Goal: Task Accomplishment & Management: Complete application form

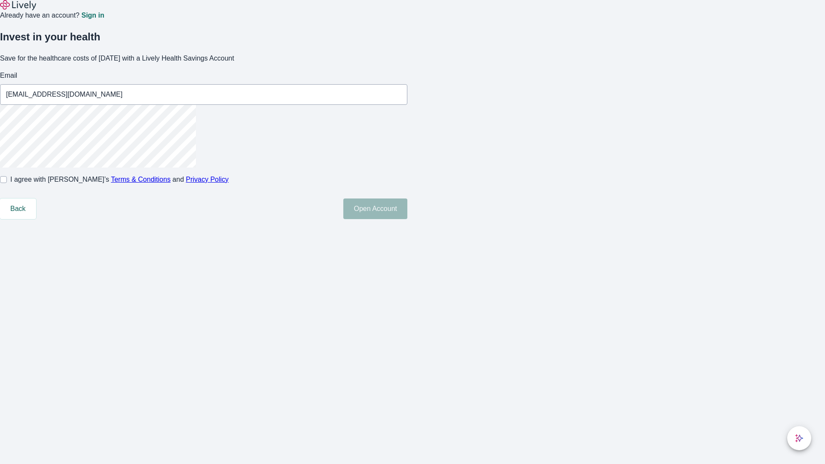
click at [7, 183] on input "I agree with Lively’s Terms & Conditions and Privacy Policy" at bounding box center [3, 179] width 7 height 7
checkbox input "true"
click at [407, 219] on button "Open Account" at bounding box center [375, 209] width 64 height 21
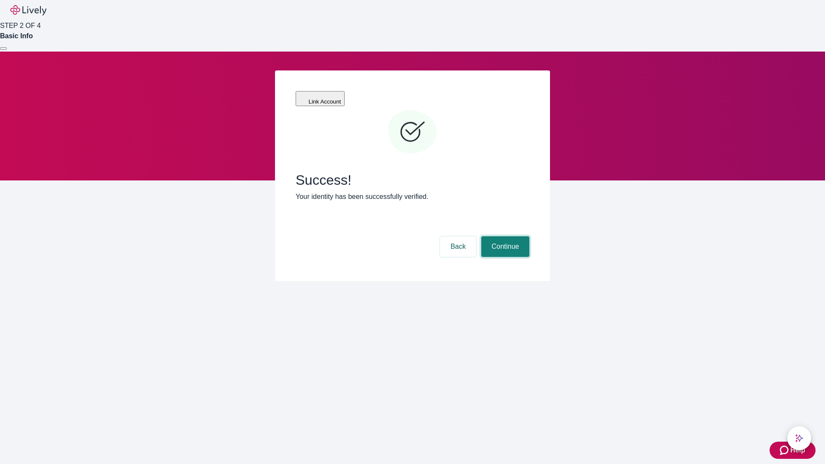
click at [504, 236] on button "Continue" at bounding box center [505, 246] width 48 height 21
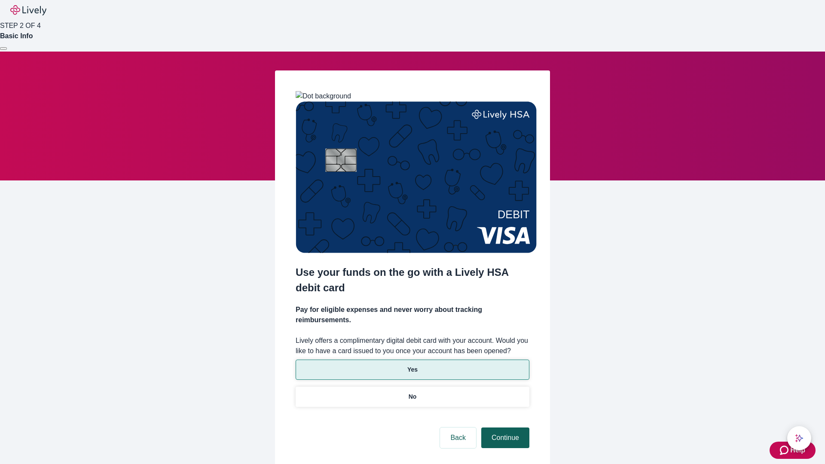
click at [412, 365] on p "Yes" at bounding box center [412, 369] width 10 height 9
click at [504, 428] on button "Continue" at bounding box center [505, 438] width 48 height 21
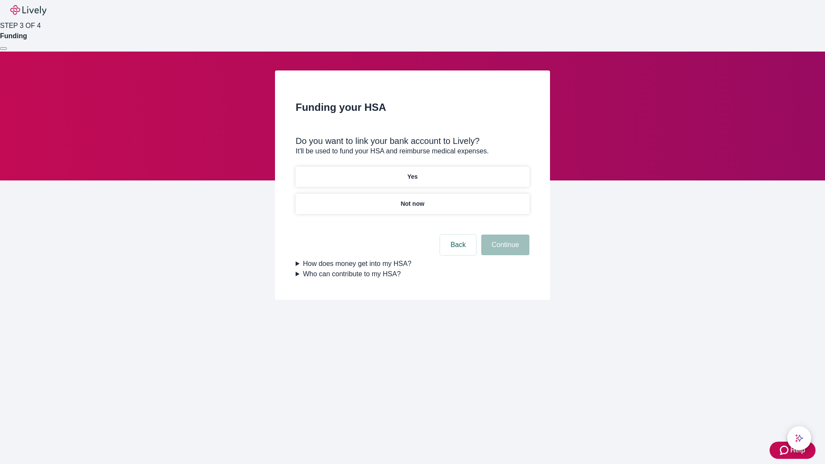
click at [412, 199] on p "Not now" at bounding box center [413, 203] width 24 height 9
click at [504, 250] on button "Continue" at bounding box center [505, 245] width 48 height 21
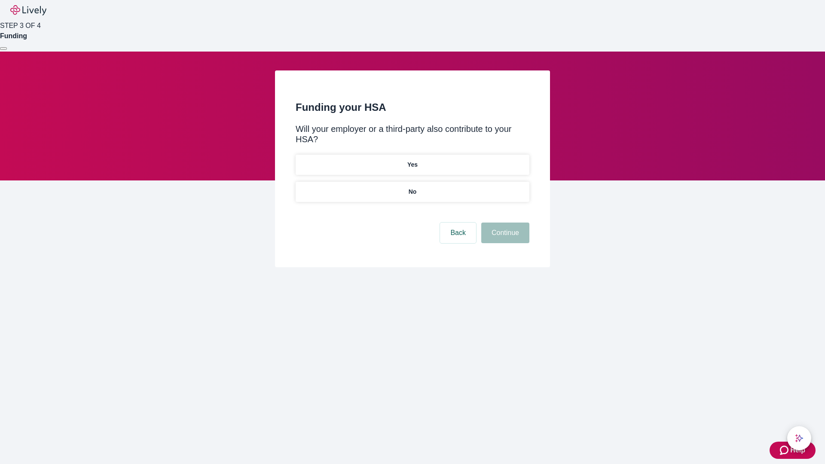
click at [412, 187] on p "No" at bounding box center [413, 191] width 8 height 9
click at [504, 223] on button "Continue" at bounding box center [505, 233] width 48 height 21
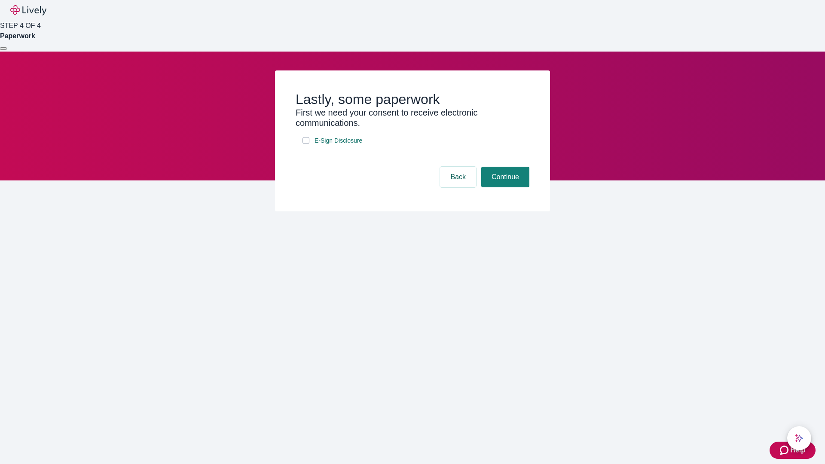
click at [306, 144] on input "E-Sign Disclosure" at bounding box center [306, 140] width 7 height 7
checkbox input "true"
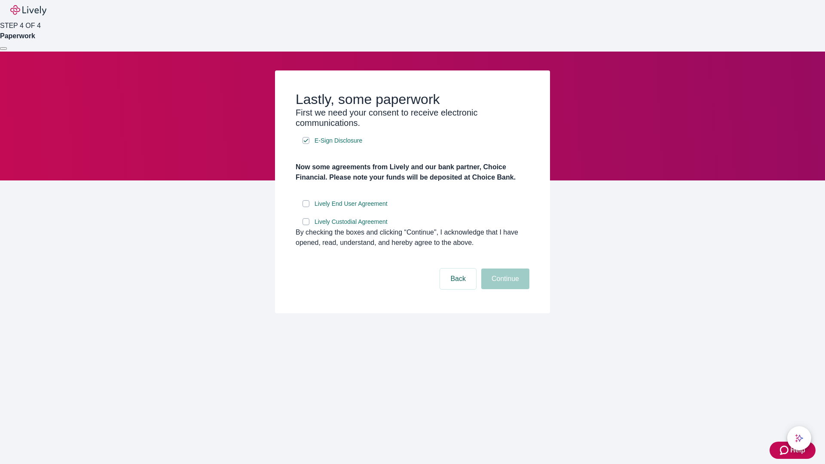
click at [306, 207] on input "Lively End User Agreement" at bounding box center [306, 203] width 7 height 7
checkbox input "true"
click at [306, 225] on input "Lively Custodial Agreement" at bounding box center [306, 221] width 7 height 7
checkbox input "true"
click at [504, 289] on button "Continue" at bounding box center [505, 279] width 48 height 21
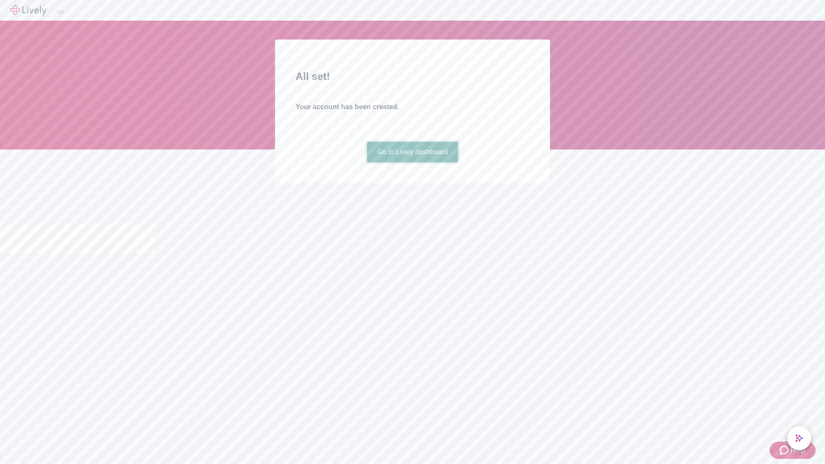
click at [412, 162] on link "Go to Lively dashboard" at bounding box center [413, 152] width 92 height 21
